Goal: Task Accomplishment & Management: Complete application form

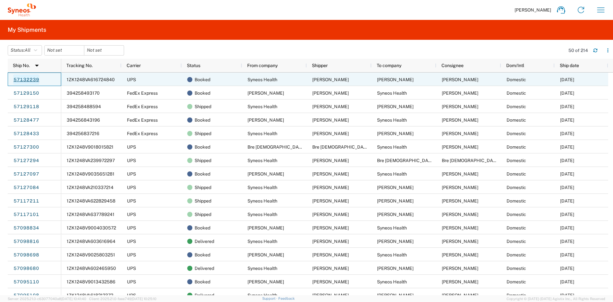
click at [38, 79] on link "57132239" at bounding box center [26, 79] width 26 height 10
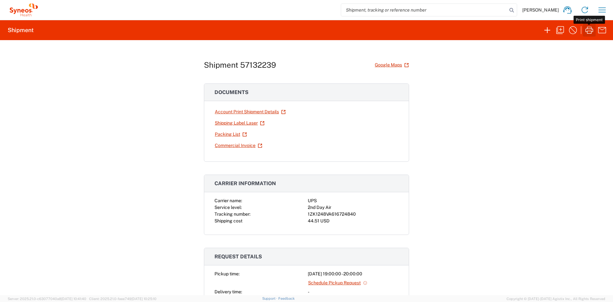
click at [587, 32] on icon "button" at bounding box center [589, 30] width 10 height 10
click at [601, 12] on icon "button" at bounding box center [602, 10] width 10 height 10
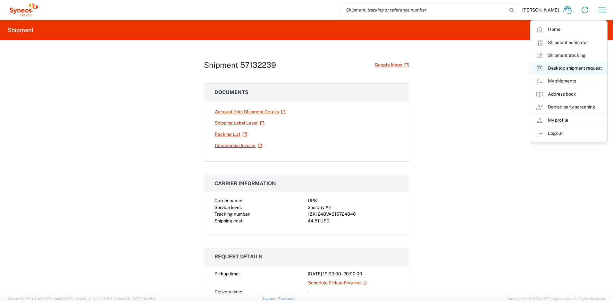
click at [559, 66] on link "Desktop shipment request" at bounding box center [569, 68] width 76 height 13
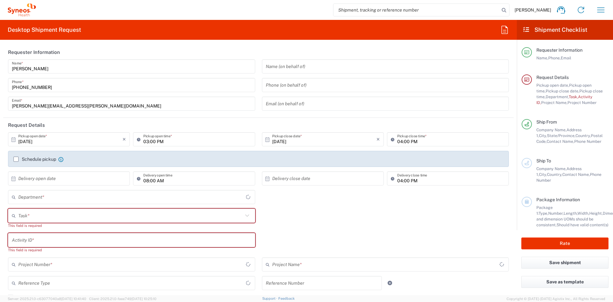
type input "[US_STATE]"
type input "[GEOGRAPHIC_DATA]"
type input "4510"
type input "Syneos Health, LLC-[GEOGRAPHIC_DATA] [GEOGRAPHIC_DATA] [GEOGRAPHIC_DATA]"
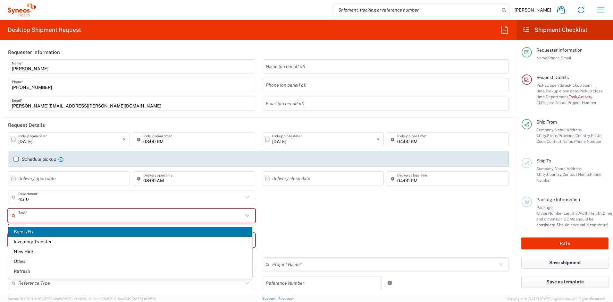
click at [95, 215] on input "text" at bounding box center [130, 215] width 225 height 11
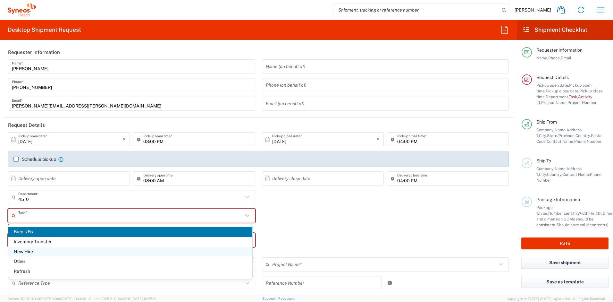
click at [39, 251] on span "New Hire" at bounding box center [130, 252] width 244 height 10
type input "New Hire"
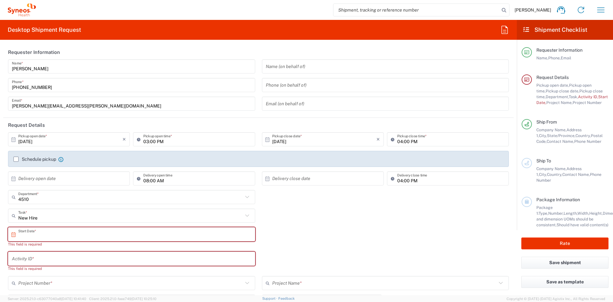
click at [42, 234] on input "text" at bounding box center [133, 234] width 230 height 11
click at [111, 292] on span "20" at bounding box center [113, 292] width 9 height 9
type input "[DATE]"
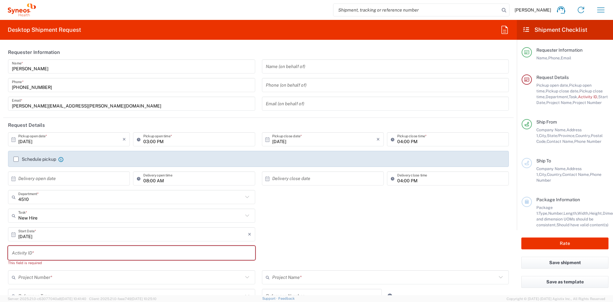
click at [55, 254] on input "text" at bounding box center [132, 252] width 240 height 11
paste input "SCTASK2737303"
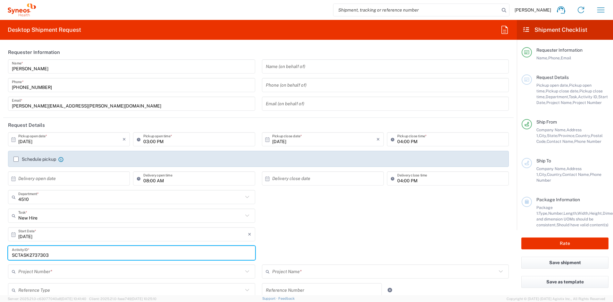
type input "SCTASK2737303"
click at [39, 274] on input "text" at bounding box center [130, 271] width 225 height 11
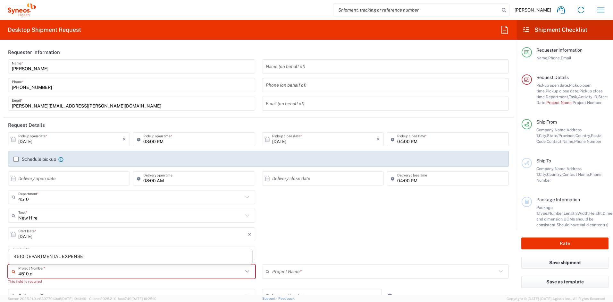
drag, startPoint x: 28, startPoint y: 258, endPoint x: 36, endPoint y: 257, distance: 7.5
click at [29, 258] on span "4510 DEPARTMENTAL EXPENSE" at bounding box center [130, 256] width 244 height 10
type input "4510 DEPARTMENTAL EXPENSE"
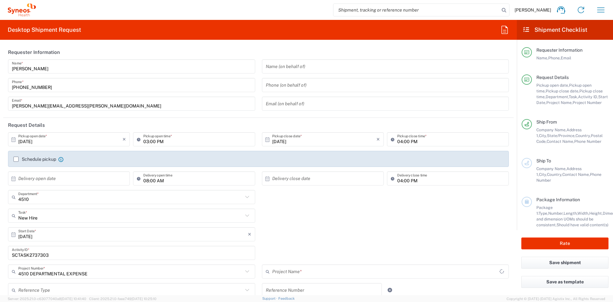
type input "4510 DEPARTMENTAL EXPENSE"
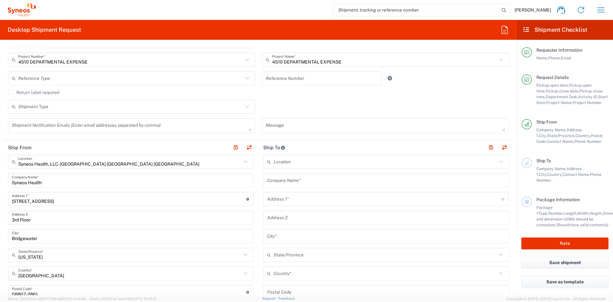
scroll to position [225, 0]
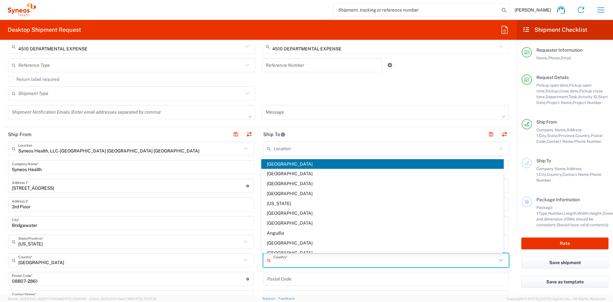
click at [290, 258] on input "text" at bounding box center [385, 260] width 223 height 11
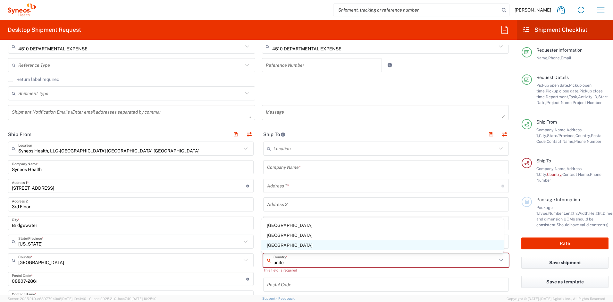
click at [277, 247] on span "[GEOGRAPHIC_DATA]" at bounding box center [382, 245] width 243 height 10
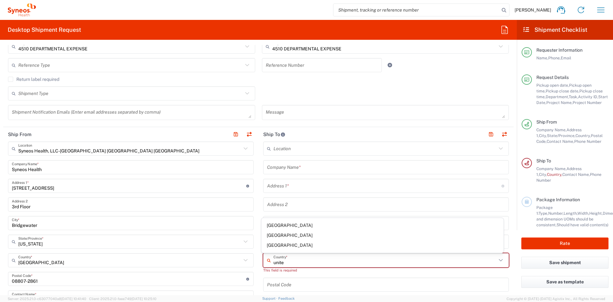
type input "[GEOGRAPHIC_DATA]"
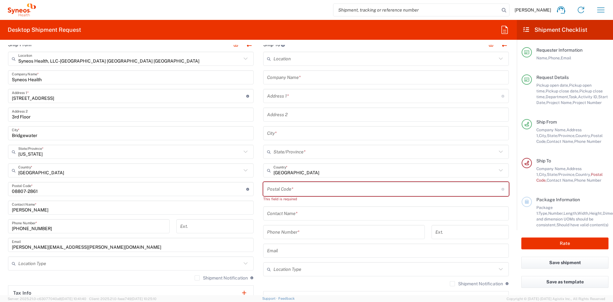
scroll to position [368, 0]
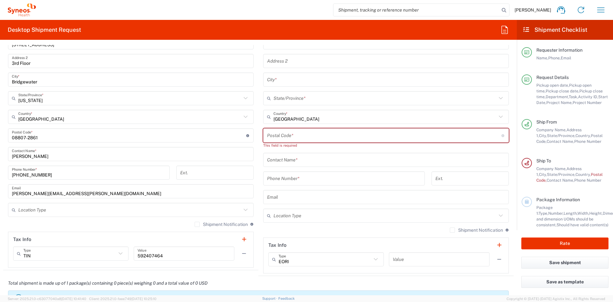
click at [299, 196] on input "text" at bounding box center [386, 196] width 238 height 11
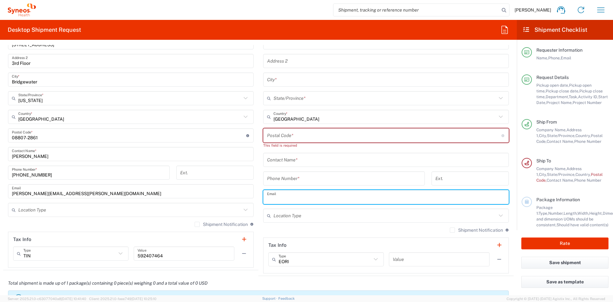
paste input "[EMAIL_ADDRESS][DOMAIN_NAME]"
type input "[EMAIL_ADDRESS][DOMAIN_NAME]"
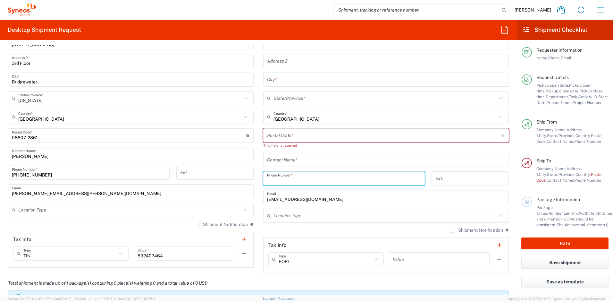
click at [273, 177] on input "tel" at bounding box center [344, 178] width 154 height 11
paste input "[PHONE_NUMBER]"
click at [271, 181] on input "[PHONE_NUMBER]" at bounding box center [344, 178] width 154 height 11
type input "[PHONE_NUMBER]"
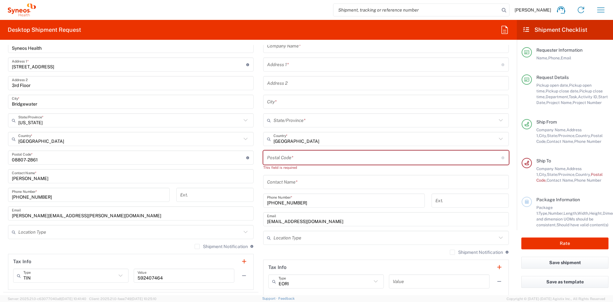
scroll to position [333, 0]
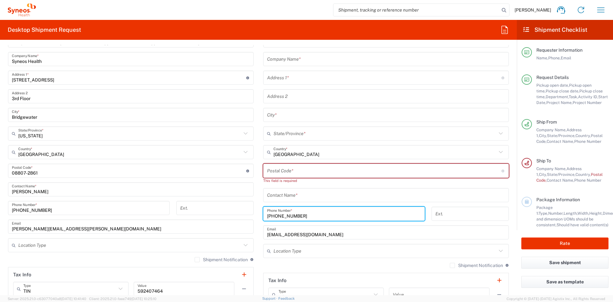
click at [302, 62] on input "text" at bounding box center [386, 59] width 238 height 11
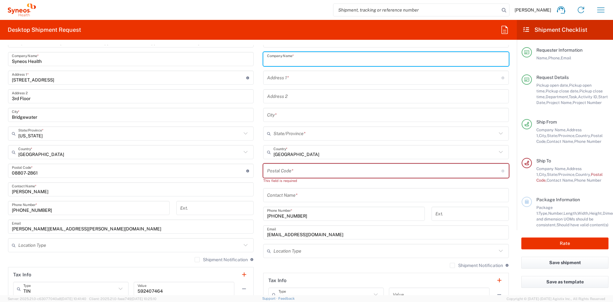
paste input "[PERSON_NAME]"
type input "[PERSON_NAME]"
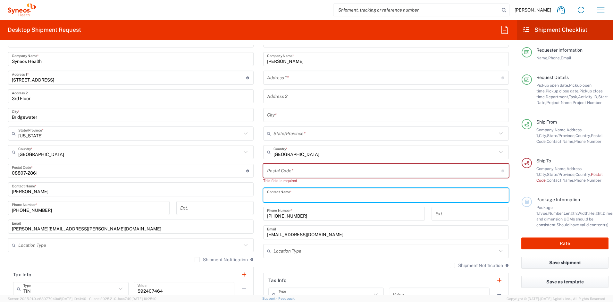
click at [285, 192] on input "text" at bounding box center [386, 195] width 238 height 11
paste input "[PERSON_NAME]"
type input "[PERSON_NAME]"
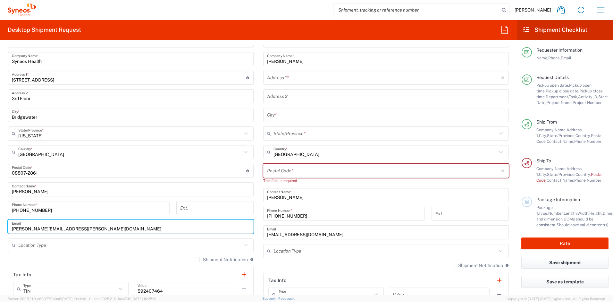
drag, startPoint x: 94, startPoint y: 229, endPoint x: -15, endPoint y: 221, distance: 110.0
click at [0, 221] on html "[PERSON_NAME] Home Shipment estimator Shipment tracking Desktop shipment reques…" at bounding box center [306, 151] width 613 height 302
paste input "[PERSON_NAME].[PERSON_NAME]"
type input "[PERSON_NAME][EMAIL_ADDRESS][PERSON_NAME][DOMAIN_NAME]"
click at [195, 259] on label "Shipment Notification" at bounding box center [221, 259] width 53 height 5
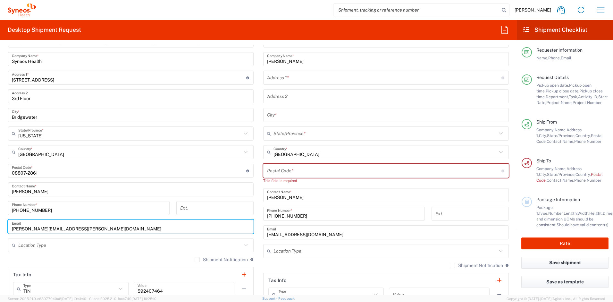
click at [197, 259] on input "Shipment Notification" at bounding box center [197, 259] width 0 height 0
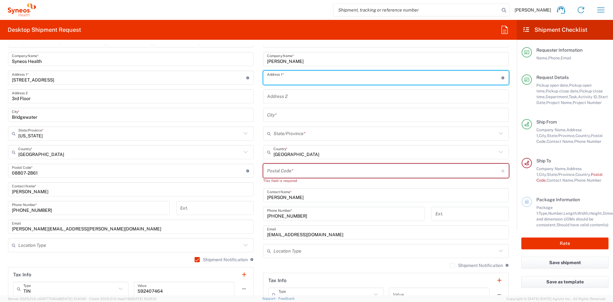
click at [280, 78] on input "text" at bounding box center [384, 77] width 234 height 11
paste input "[STREET_ADDRESS]"
type input "[STREET_ADDRESS]"
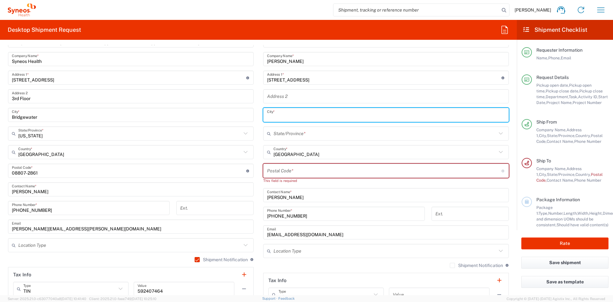
click at [282, 115] on input "text" at bounding box center [386, 114] width 238 height 11
paste input "[GEOGRAPHIC_DATA]"
type input "[GEOGRAPHIC_DATA]"
click at [283, 134] on input "text" at bounding box center [385, 133] width 223 height 11
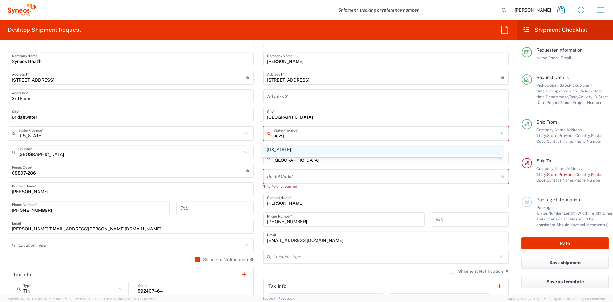
click at [273, 153] on span "[US_STATE]" at bounding box center [382, 150] width 243 height 10
type input "[US_STATE]"
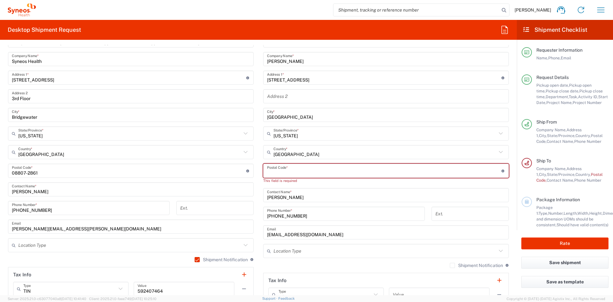
click at [275, 169] on input "undefined" at bounding box center [384, 170] width 234 height 11
paste input "07044"
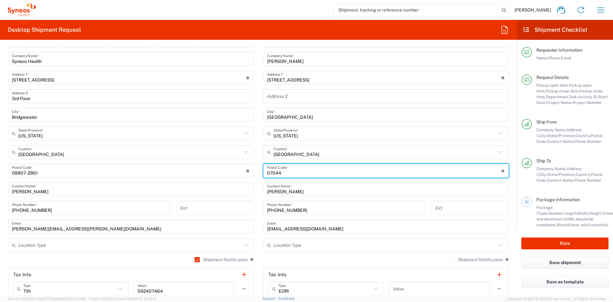
type input "07044"
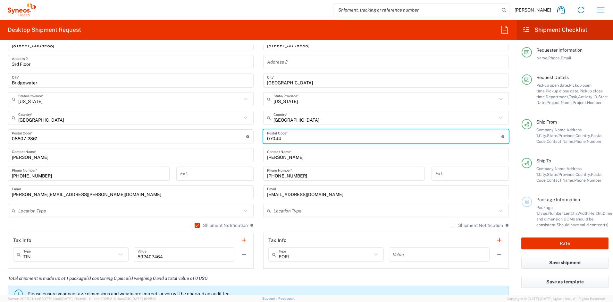
scroll to position [369, 0]
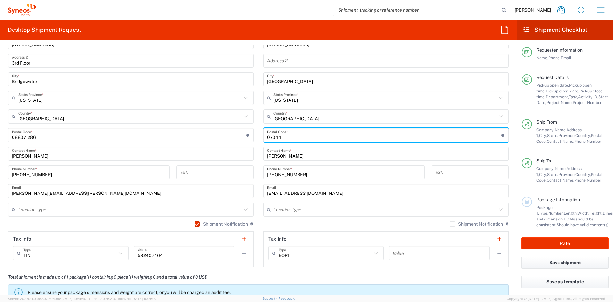
click at [450, 225] on label "Shipment Notification" at bounding box center [476, 223] width 53 height 5
click at [453, 224] on input "Shipment Notification" at bounding box center [453, 224] width 0 height 0
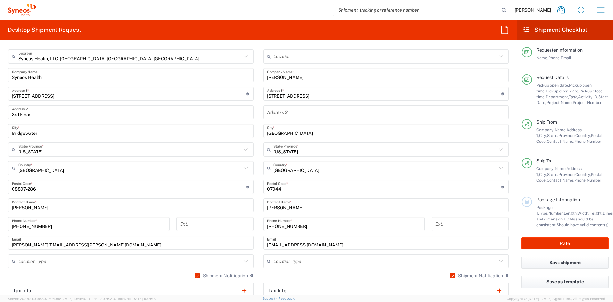
scroll to position [510, 0]
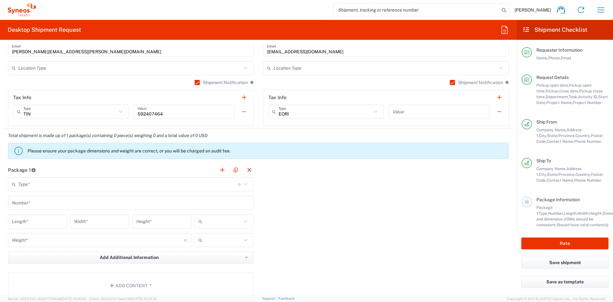
click at [74, 183] on input "text" at bounding box center [128, 184] width 220 height 11
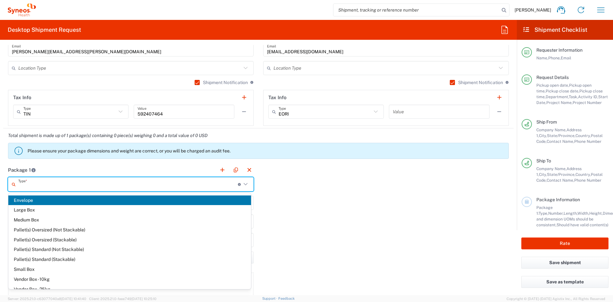
scroll to position [18, 0]
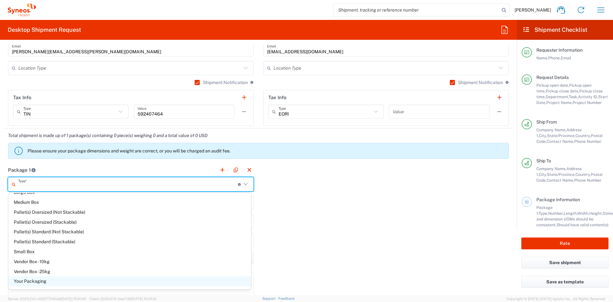
click at [50, 279] on span "Your Packaging" at bounding box center [129, 281] width 243 height 10
type input "Your Packaging"
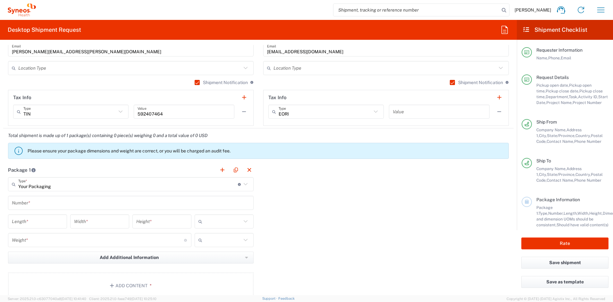
click at [37, 199] on input "text" at bounding box center [131, 202] width 238 height 11
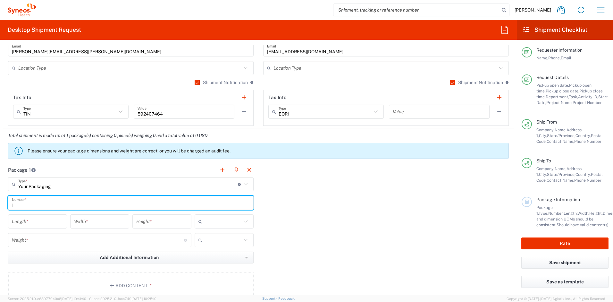
type input "1"
click at [31, 223] on input "number" at bounding box center [37, 221] width 51 height 11
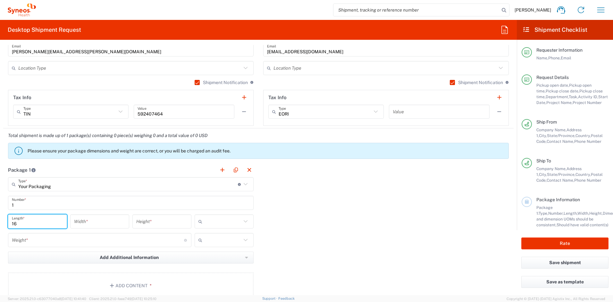
type input "16"
type input "12"
type input "5"
click at [205, 221] on input "text" at bounding box center [223, 221] width 37 height 10
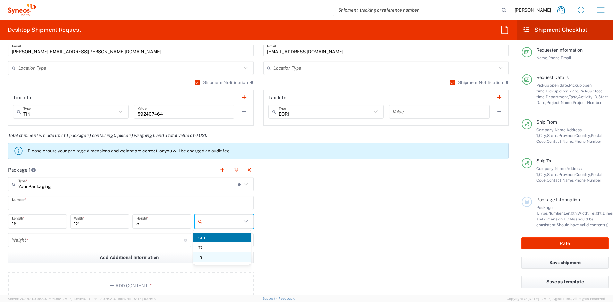
click at [210, 257] on span "in" at bounding box center [222, 257] width 58 height 10
type input "in"
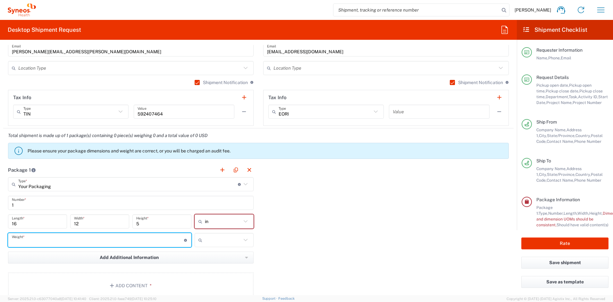
click at [117, 242] on input "number" at bounding box center [98, 239] width 172 height 11
type input "5"
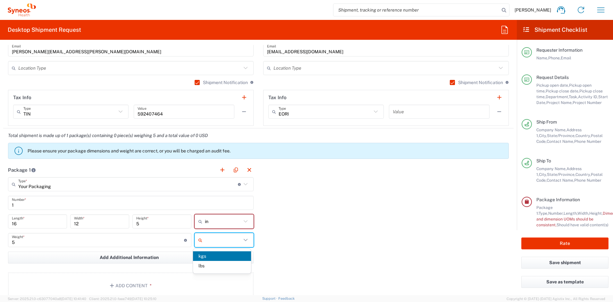
click at [223, 239] on input "text" at bounding box center [223, 240] width 37 height 10
click at [211, 269] on span "lbs" at bounding box center [222, 266] width 58 height 10
type input "lbs"
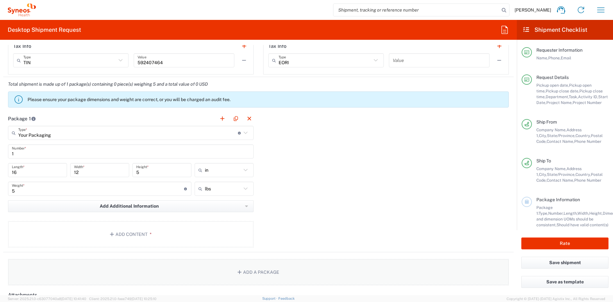
scroll to position [582, 0]
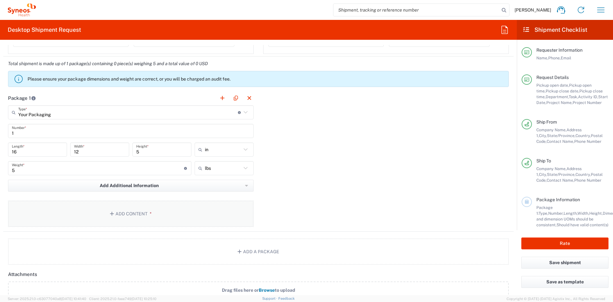
click at [148, 213] on span "*" at bounding box center [150, 213] width 4 height 5
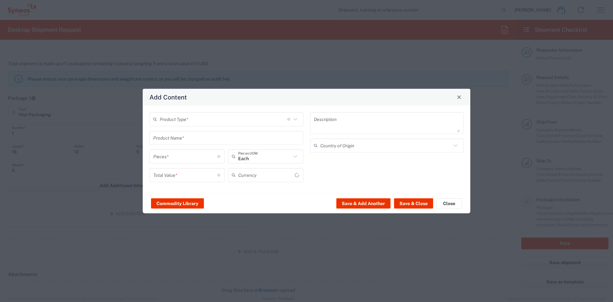
type input "US Dollar"
click at [184, 121] on input "text" at bounding box center [224, 119] width 128 height 11
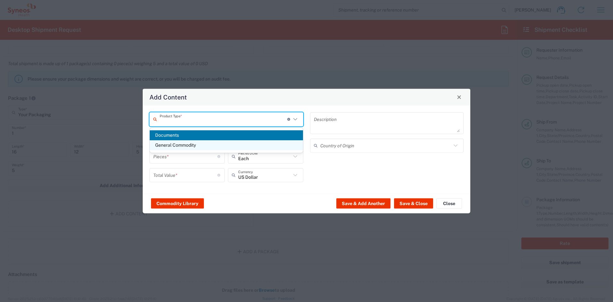
click at [190, 144] on span "General Commodity" at bounding box center [226, 145] width 153 height 10
type input "General Commodity"
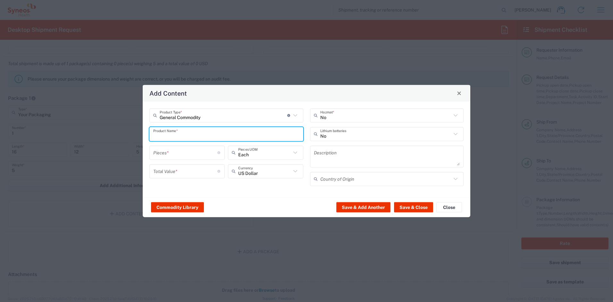
click at [189, 138] on input "text" at bounding box center [226, 133] width 146 height 11
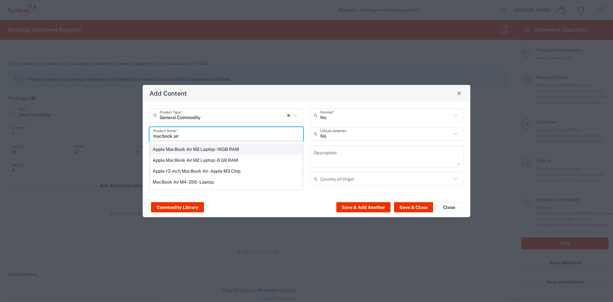
click at [180, 150] on div "Apple MacBook Air M2 Laptop - 16GB RAM" at bounding box center [226, 148] width 153 height 11
type input "Apple MacBook Air M2 Laptop - 16GB RAM"
type input "1"
type textarea "M2 - 8-core CPU - 8-core GPU - 16 GB RAM - 512 GB SSD"
type input "[GEOGRAPHIC_DATA]"
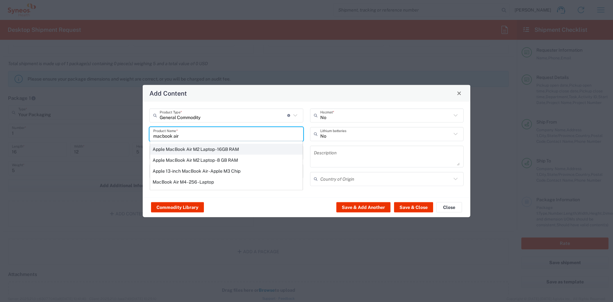
type input "Yes"
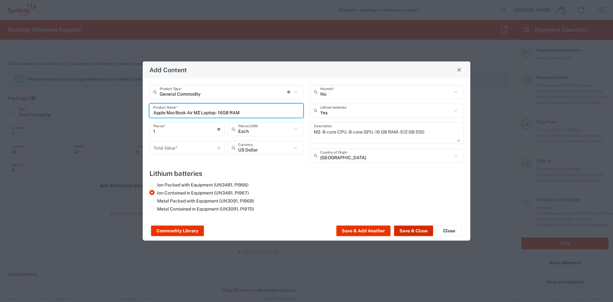
click at [407, 232] on button "Save & Close" at bounding box center [413, 230] width 39 height 10
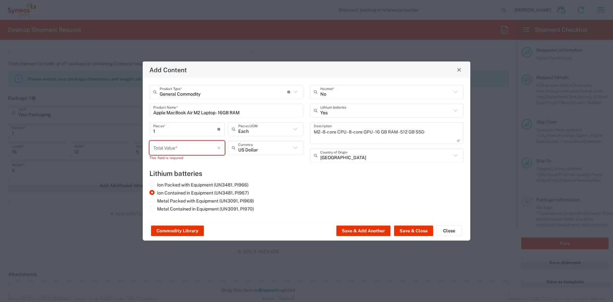
click at [195, 148] on input "number" at bounding box center [185, 147] width 64 height 11
type input "800"
click at [407, 233] on button "Save & Close" at bounding box center [413, 230] width 39 height 10
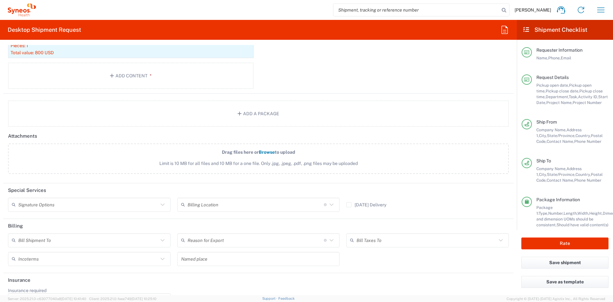
scroll to position [761, 0]
click at [129, 204] on input "text" at bounding box center [88, 201] width 140 height 11
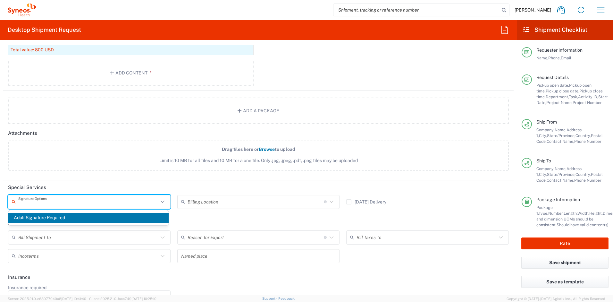
click at [97, 216] on span "Adult Signature Required" at bounding box center [88, 218] width 160 height 10
type input "Adult Signature Required"
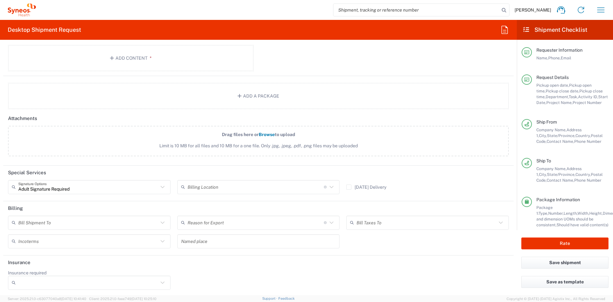
scroll to position [777, 0]
click at [62, 282] on input "Insurance required" at bounding box center [88, 281] width 140 height 10
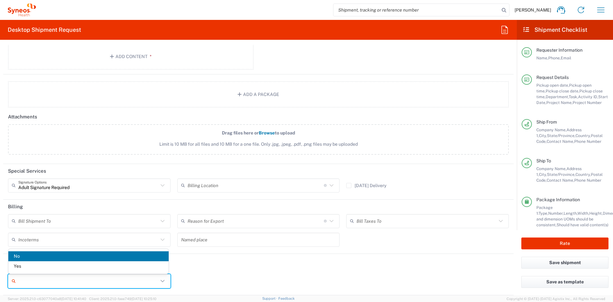
click at [55, 269] on span "Yes" at bounding box center [88, 266] width 160 height 10
type input "Yes"
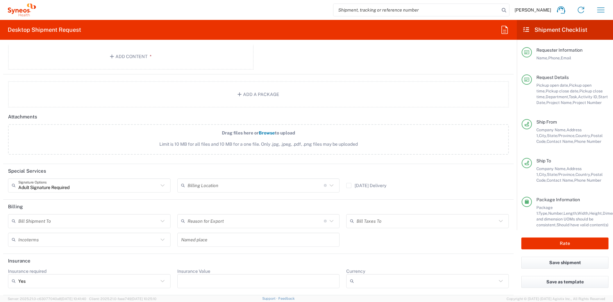
click at [222, 278] on input "Insurance Value" at bounding box center [258, 281] width 155 height 10
type input "800"
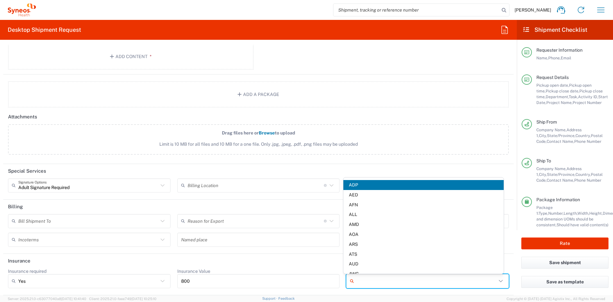
click at [395, 282] on input "Currency" at bounding box center [427, 281] width 140 height 10
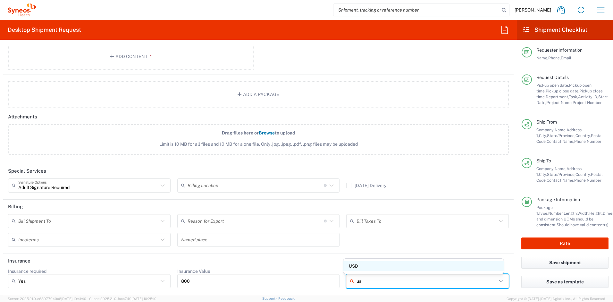
click at [382, 268] on span "USD" at bounding box center [424, 266] width 160 height 10
type input "USD"
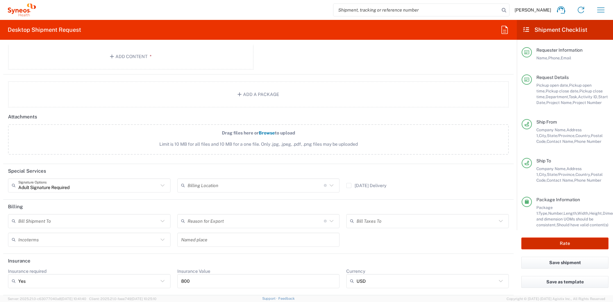
click at [544, 242] on button "Rate" at bounding box center [565, 243] width 87 height 12
type input "4510"
type input "4510 DEPARTMENTAL EXPENSE"
click at [539, 245] on button "Rate" at bounding box center [565, 243] width 87 height 12
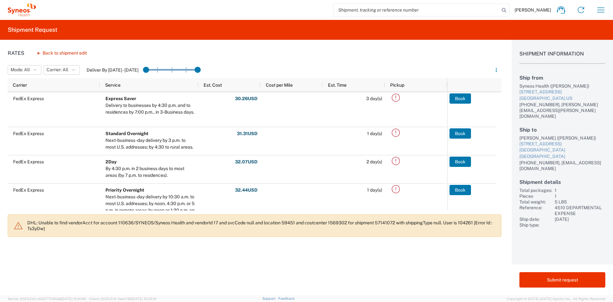
scroll to position [49, 0]
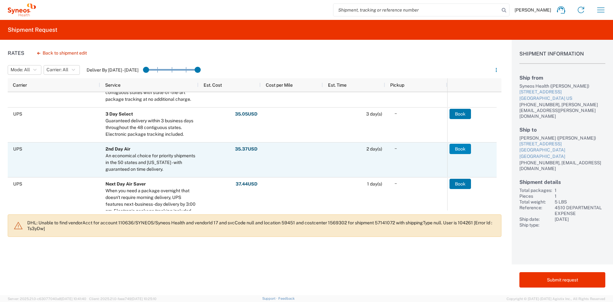
click at [455, 148] on button "Book" at bounding box center [460, 149] width 21 height 10
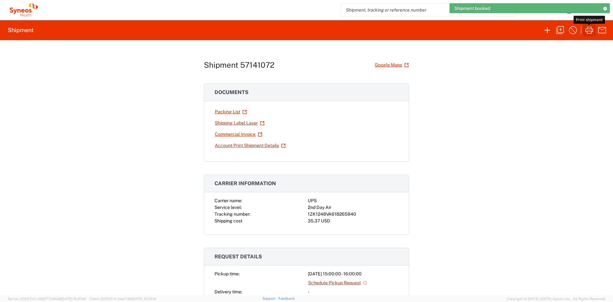
click at [588, 29] on icon "button" at bounding box center [590, 30] width 8 height 7
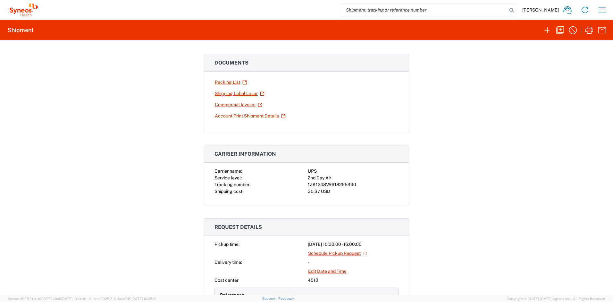
scroll to position [38, 0]
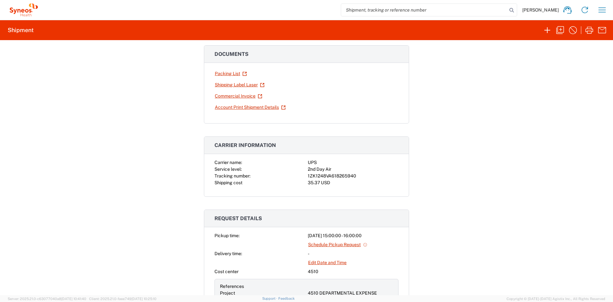
click at [357, 183] on div "35.37 USD" at bounding box center [353, 182] width 91 height 7
drag, startPoint x: 353, startPoint y: 176, endPoint x: 306, endPoint y: 176, distance: 47.2
click at [308, 176] on div "1ZK1248VA618265940" at bounding box center [353, 176] width 91 height 7
copy div "1ZK1248VA618265940"
